Goal: Task Accomplishment & Management: Manage account settings

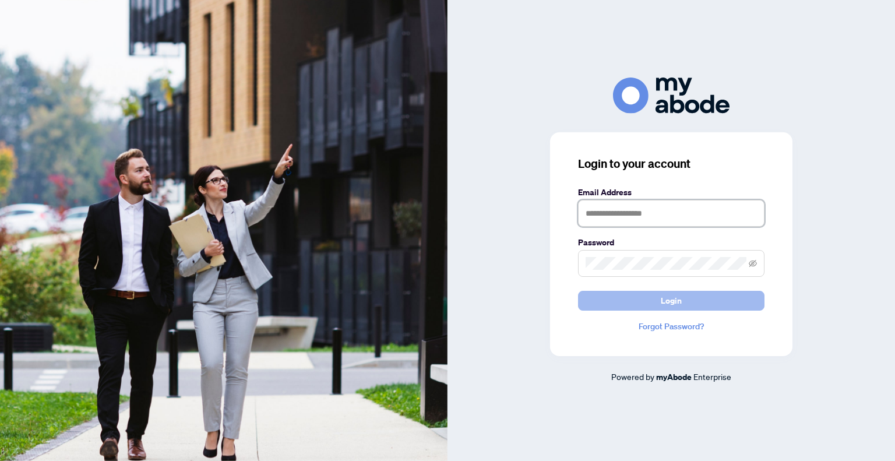
type input "**********"
click at [643, 303] on button "Login" at bounding box center [671, 301] width 186 height 20
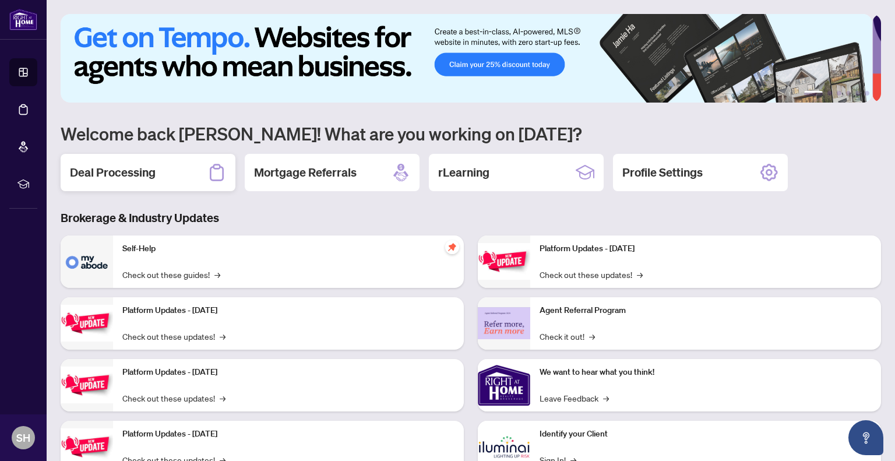
click at [143, 157] on div "Deal Processing" at bounding box center [148, 172] width 175 height 37
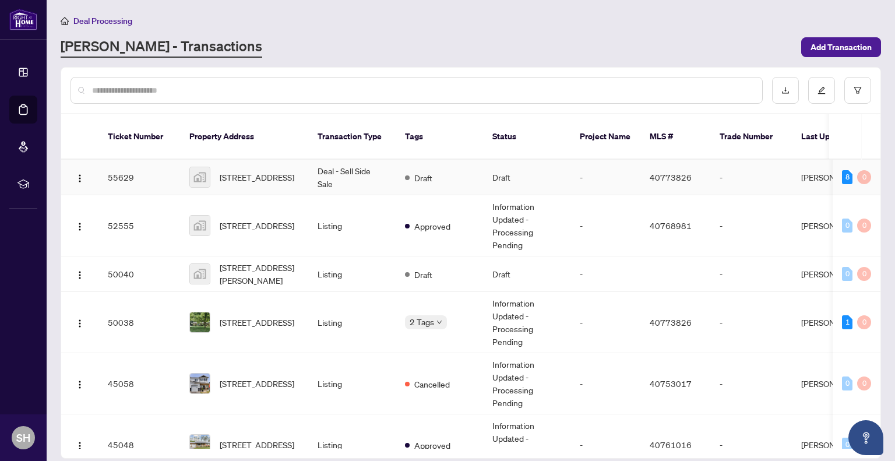
click at [185, 167] on td "11 Riverview Terrace, Brant, ON, Canada" at bounding box center [244, 178] width 128 height 36
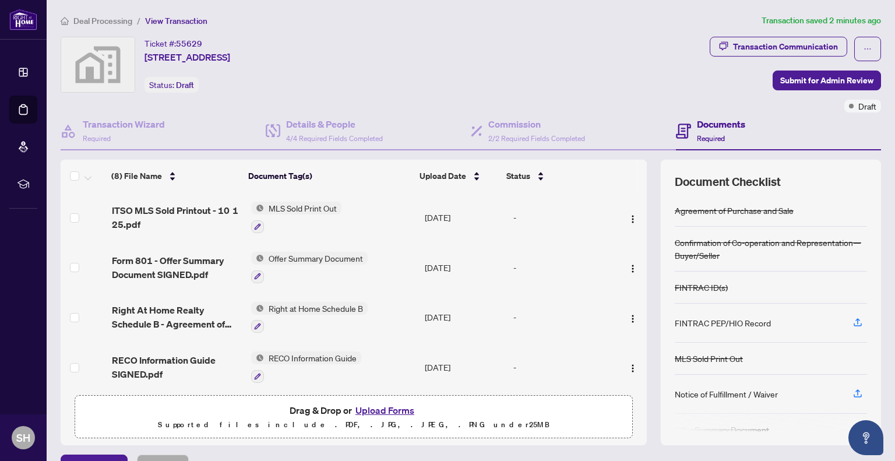
click at [361, 407] on button "Upload Forms" at bounding box center [385, 410] width 66 height 15
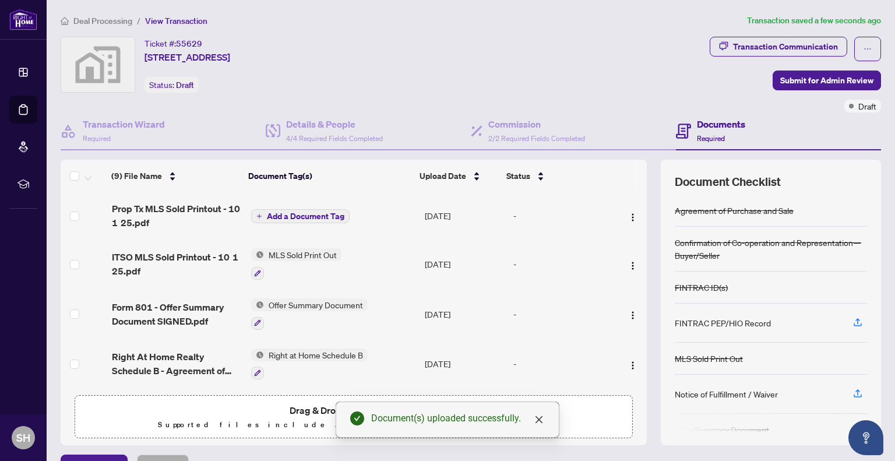
click at [290, 219] on span "Add a Document Tag" at bounding box center [306, 216] width 78 height 8
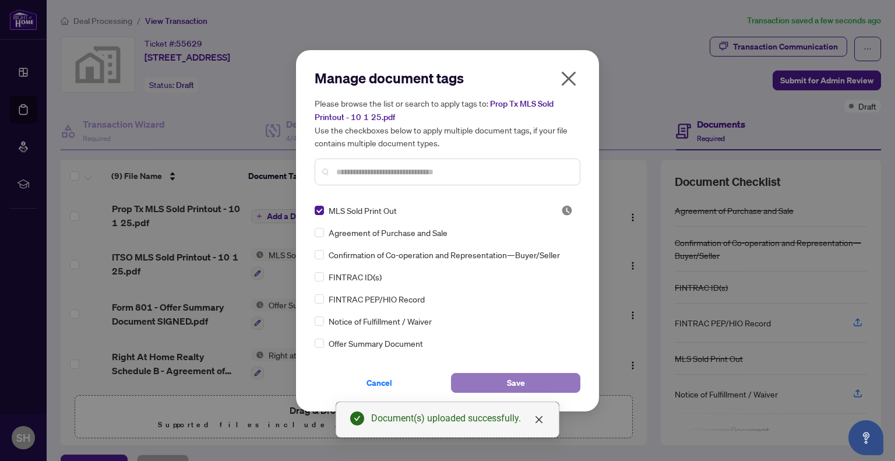
click at [490, 379] on button "Save" at bounding box center [515, 383] width 129 height 20
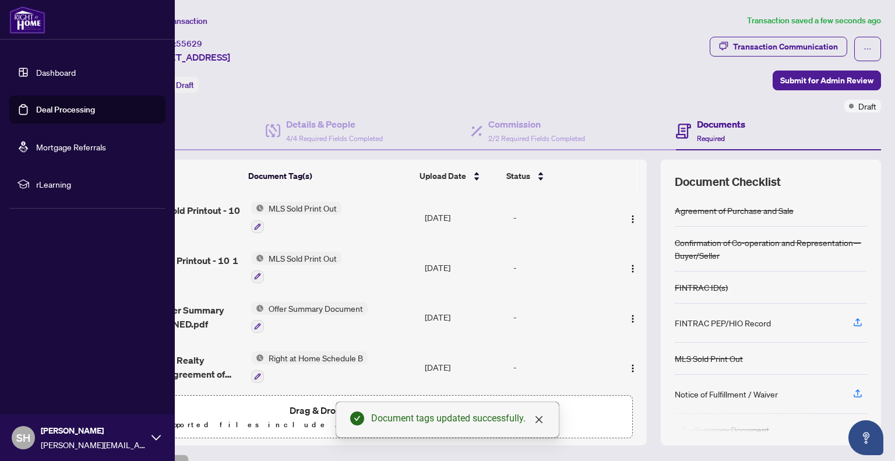
click at [36, 104] on link "Deal Processing" at bounding box center [65, 109] width 59 height 10
